Goal: Information Seeking & Learning: Learn about a topic

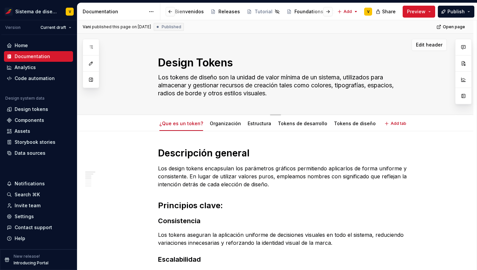
scroll to position [0, 154]
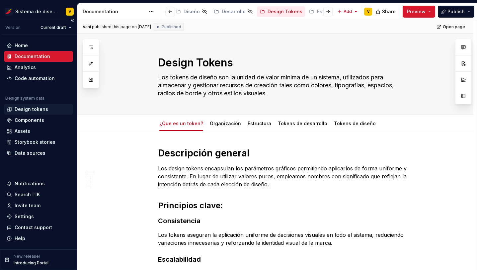
type textarea "*"
click at [31, 108] on div "Design tokens" at bounding box center [32, 109] width 34 height 7
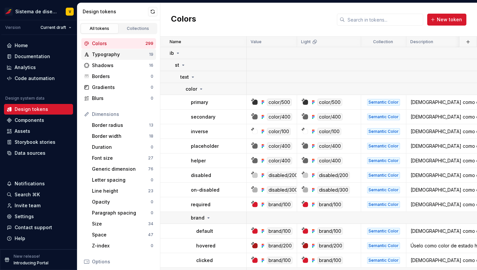
click at [116, 55] on div "Typography" at bounding box center [120, 54] width 57 height 7
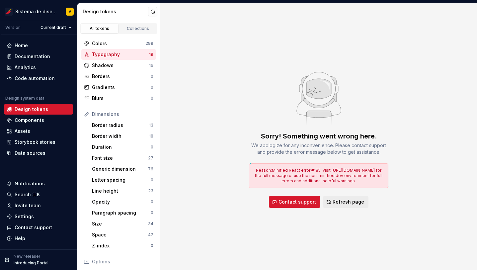
drag, startPoint x: 295, startPoint y: 42, endPoint x: 294, endPoint y: 59, distance: 17.0
click at [340, 201] on span "Refresh page" at bounding box center [349, 202] width 32 height 7
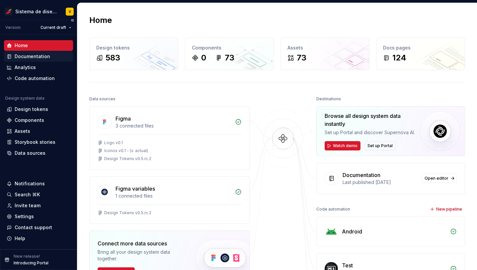
click at [22, 57] on div "Documentation" at bounding box center [33, 56] width 36 height 7
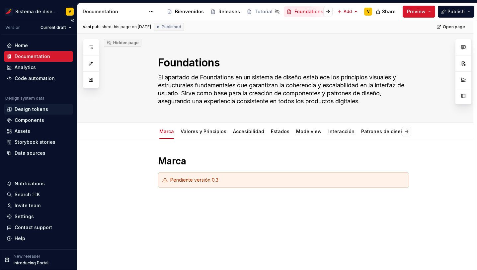
click at [18, 112] on div "Design tokens" at bounding box center [32, 109] width 34 height 7
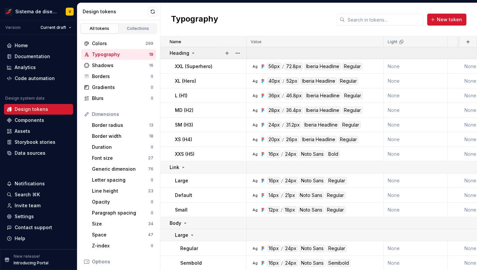
click at [193, 52] on icon at bounding box center [193, 52] width 5 height 5
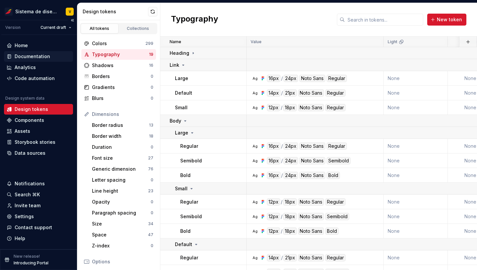
click at [39, 56] on div "Documentation" at bounding box center [33, 56] width 36 height 7
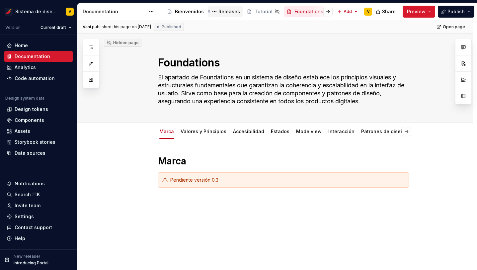
click at [226, 12] on div "Releases" at bounding box center [229, 11] width 22 height 7
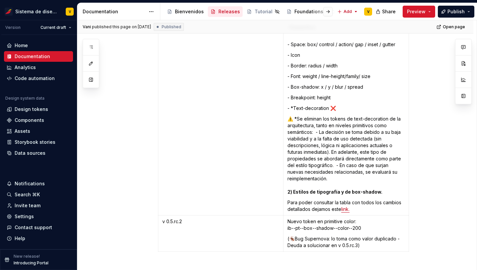
scroll to position [3081, 0]
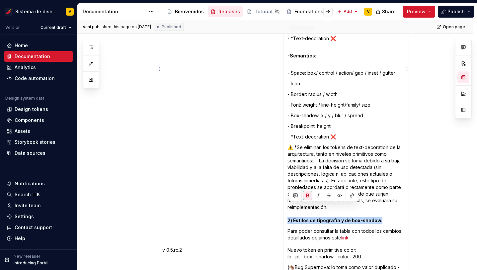
drag, startPoint x: 289, startPoint y: 206, endPoint x: 382, endPoint y: 204, distance: 93.0
click at [382, 205] on p "⚠️ *Se eliminan los tokens de text-decoration de la arquitectura, tanto en nive…" at bounding box center [346, 184] width 117 height 80
click at [437, 192] on div "Vani published this page on September 19, 2025 Published Open page Releases El …" at bounding box center [276, 145] width 399 height 250
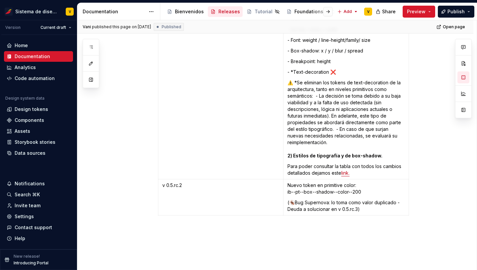
scroll to position [3165, 0]
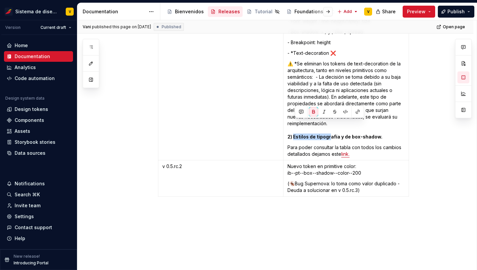
drag, startPoint x: 296, startPoint y: 125, endPoint x: 332, endPoint y: 126, distance: 36.2
click at [332, 134] on strong "2) Estilos de tipografía y de box-shadow." at bounding box center [335, 137] width 95 height 6
click at [304, 134] on strong "2) Estilos de tipografía y de box-shadow." at bounding box center [335, 137] width 95 height 6
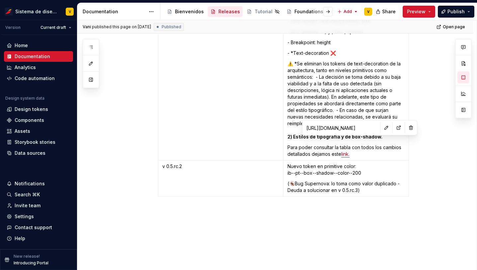
click at [350, 151] on link "link." at bounding box center [345, 154] width 8 height 6
click at [340, 130] on input "https://www.figma.com/design/fW3qtbV47ju7HqUPEtv90H/Design-Tokens-v0.4?node-id=…" at bounding box center [341, 128] width 75 height 12
click at [347, 151] on link "link." at bounding box center [345, 154] width 8 height 6
click at [346, 151] on link "link." at bounding box center [345, 154] width 8 height 6
click at [24, 108] on div "Design tokens" at bounding box center [32, 109] width 34 height 7
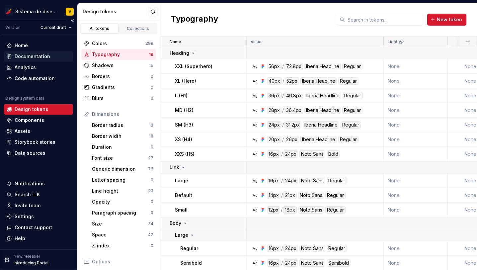
click at [16, 57] on div "Documentation" at bounding box center [33, 56] width 36 height 7
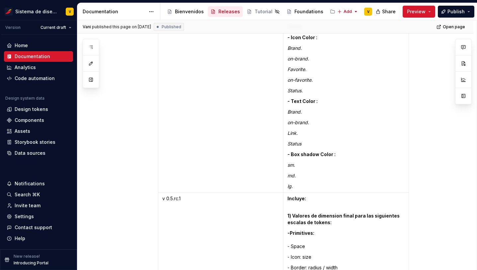
scroll to position [2811, 0]
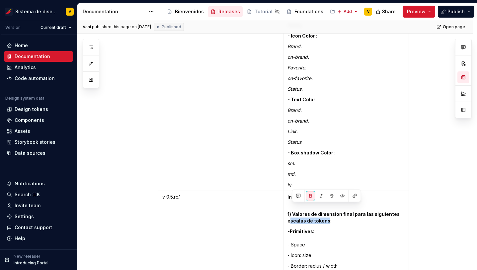
drag, startPoint x: 292, startPoint y: 208, endPoint x: 329, endPoint y: 208, distance: 37.2
click at [329, 211] on strong "1) Valores de dimension final para las siguientes escalas de tokens:" at bounding box center [344, 217] width 113 height 12
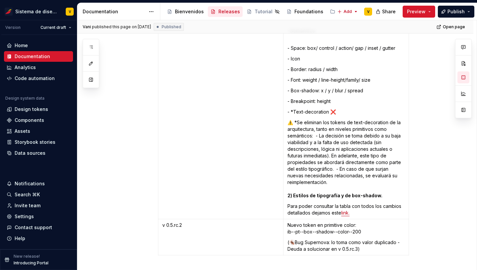
scroll to position [3108, 0]
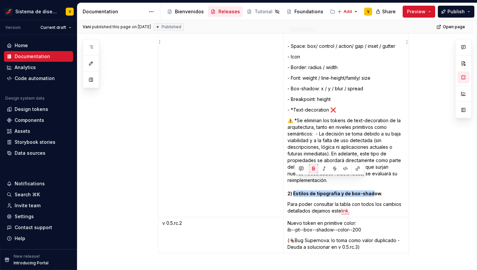
drag, startPoint x: 295, startPoint y: 181, endPoint x: 373, endPoint y: 181, distance: 77.4
click at [373, 191] on strong "2) Estilos de tipografía y de box-shadow." at bounding box center [335, 194] width 95 height 6
click at [309, 191] on strong "2) Estilos de tipografía y de box-shadow." at bounding box center [335, 194] width 95 height 6
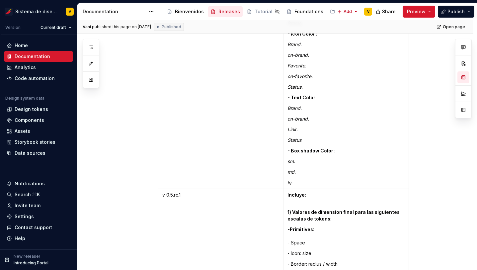
scroll to position [2813, 0]
drag, startPoint x: 295, startPoint y: 200, endPoint x: 332, endPoint y: 202, distance: 36.9
click at [331, 209] on strong "1) Valores de dimension final para las siguientes escalas de tokens:" at bounding box center [344, 215] width 113 height 12
drag, startPoint x: 289, startPoint y: 137, endPoint x: 345, endPoint y: 138, distance: 56.1
click at [345, 148] on p "- Box shadow Color :" at bounding box center [346, 151] width 117 height 7
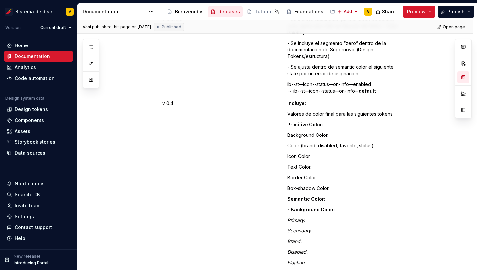
scroll to position [2478, 0]
drag, startPoint x: 288, startPoint y: 90, endPoint x: 319, endPoint y: 90, distance: 31.5
click at [193, 13] on div "Bienvenidos" at bounding box center [189, 11] width 29 height 7
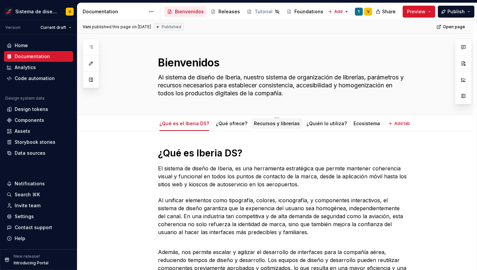
click at [268, 125] on link "Recursos y librerías" at bounding box center [277, 124] width 46 height 6
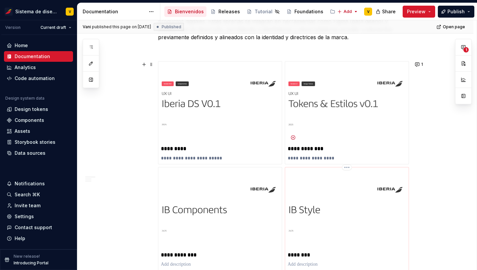
scroll to position [216, 0]
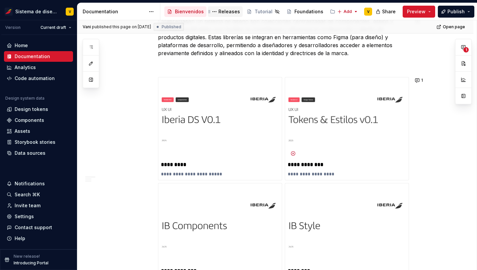
click at [225, 13] on div "Releases" at bounding box center [229, 11] width 22 height 7
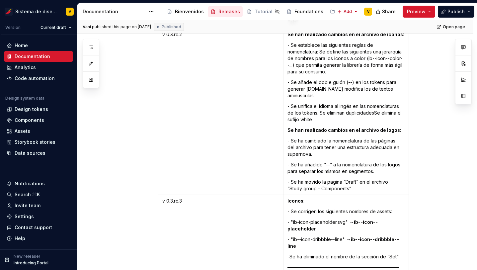
scroll to position [1741, 0]
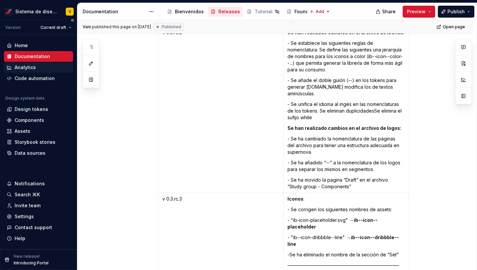
type textarea "*"
